Goal: Information Seeking & Learning: Learn about a topic

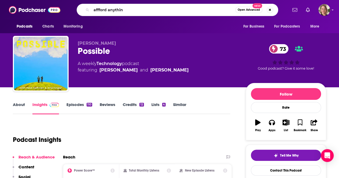
type input "affford anything"
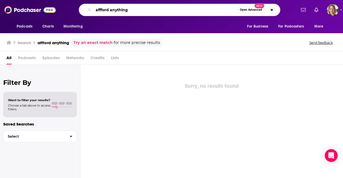
click at [129, 8] on input "affford anything" at bounding box center [165, 10] width 144 height 9
type input "afford anything"
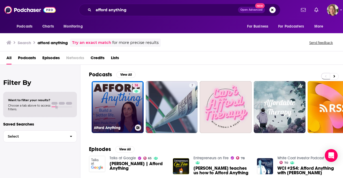
click at [124, 108] on link "74 Afford Anything" at bounding box center [118, 107] width 52 height 52
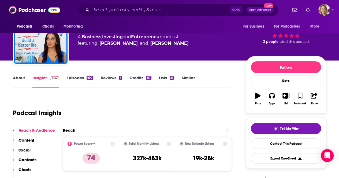
scroll to position [54, 0]
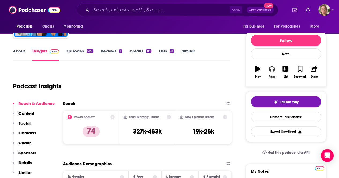
click at [275, 73] on button "Apps" at bounding box center [271, 71] width 14 height 19
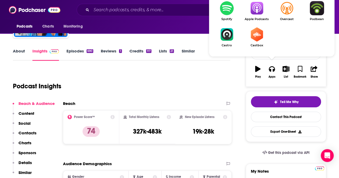
click at [259, 14] on img "Show Listen On dropdown" at bounding box center [256, 8] width 30 height 14
